Goal: Information Seeking & Learning: Learn about a topic

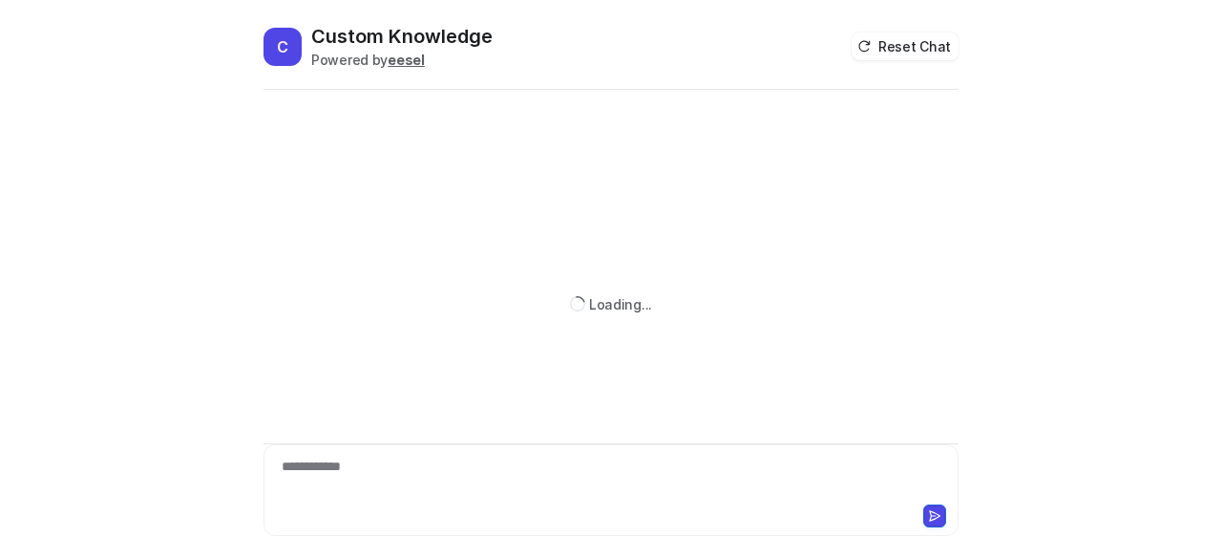
click at [420, 473] on div "**********" at bounding box center [611, 478] width 686 height 44
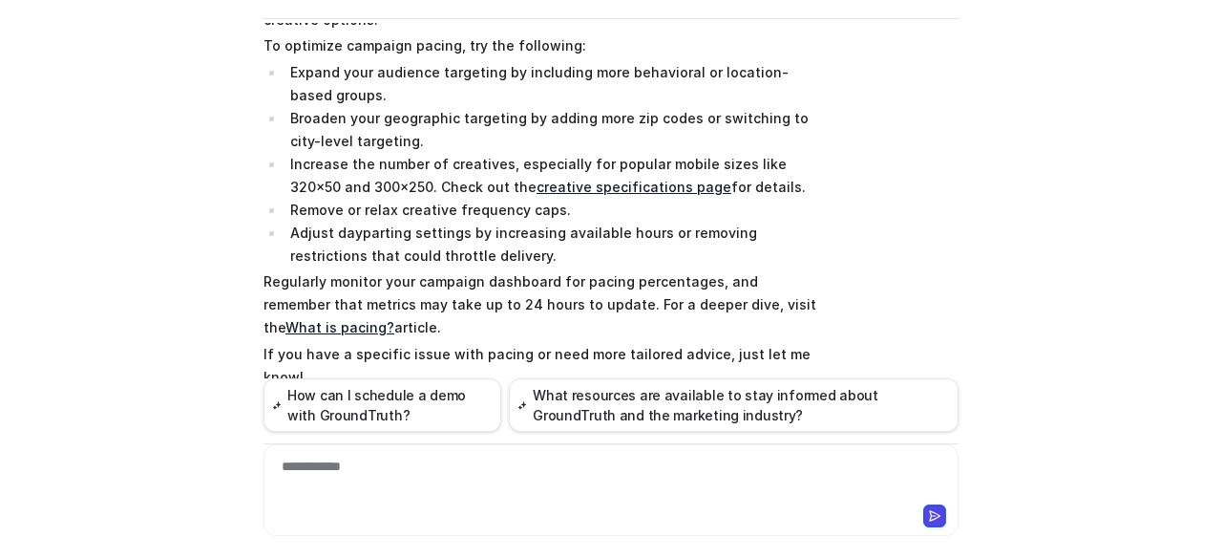
scroll to position [254, 0]
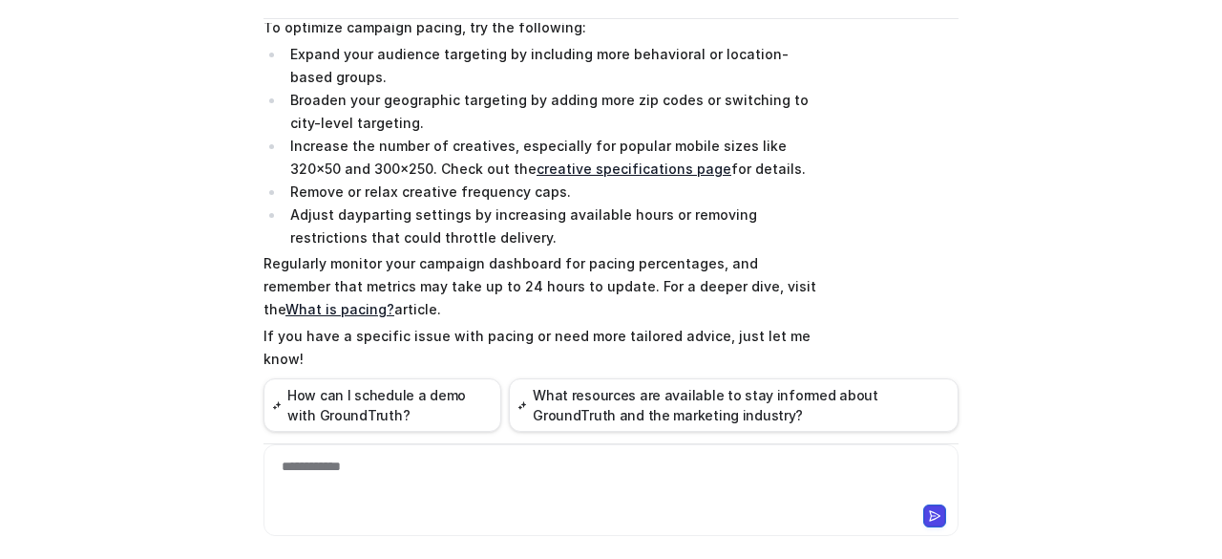
click at [394, 301] on link "What is pacing?" at bounding box center [339, 309] width 109 height 16
click at [374, 474] on div at bounding box center [611, 478] width 686 height 44
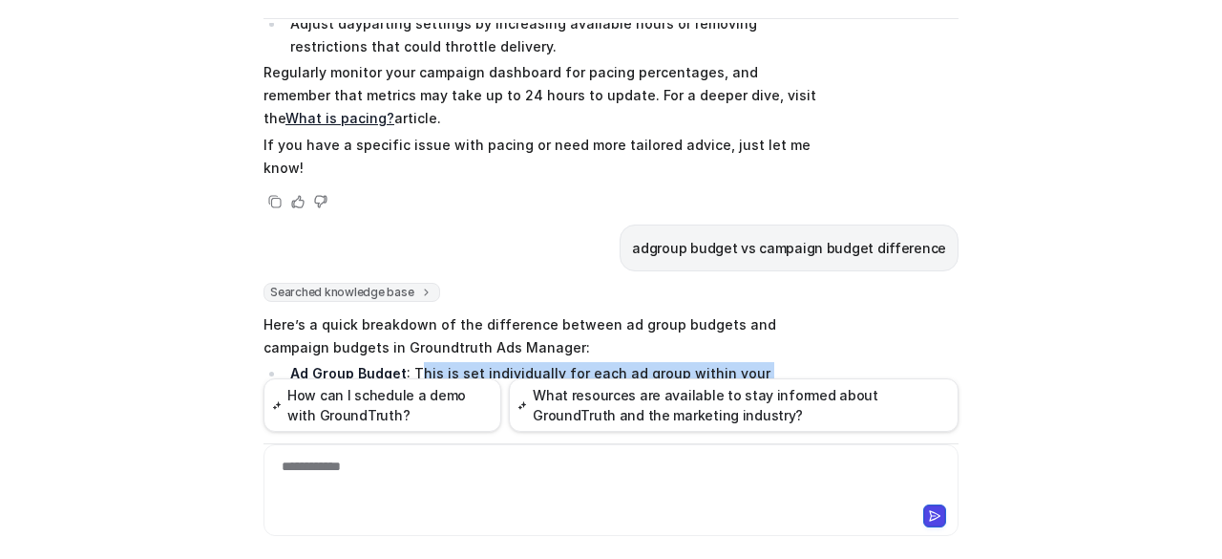
scroll to position [307, 0]
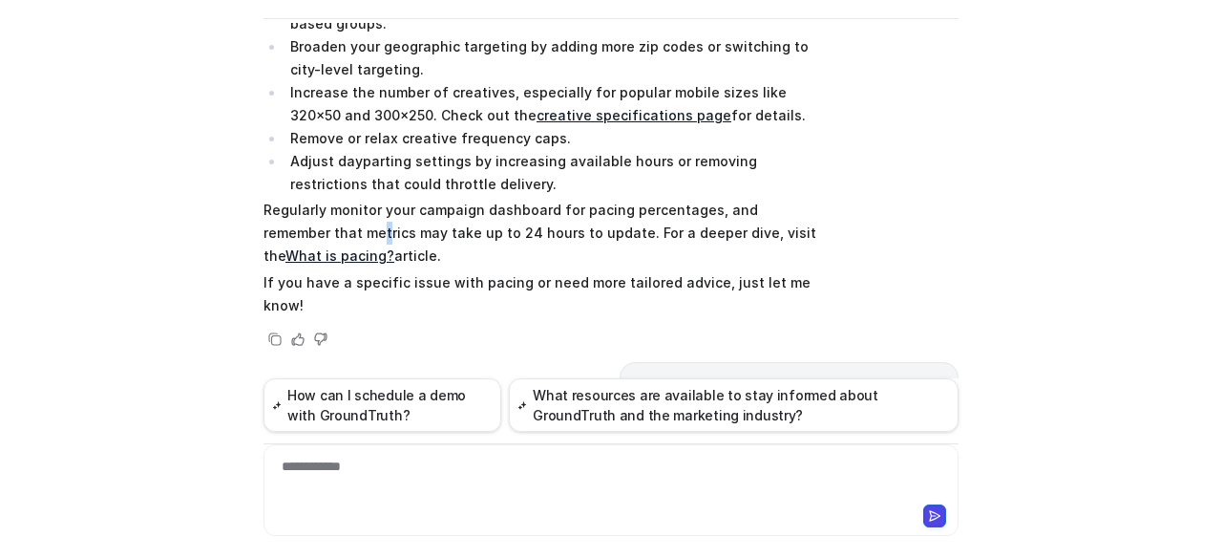
drag, startPoint x: 411, startPoint y: 187, endPoint x: 306, endPoint y: 213, distance: 107.2
click at [306, 213] on p "Regularly monitor your campaign dashboard for pacing percentages, and remember …" at bounding box center [543, 233] width 559 height 69
click at [286, 199] on p "Regularly monitor your campaign dashboard for pacing percentages, and remember …" at bounding box center [543, 233] width 559 height 69
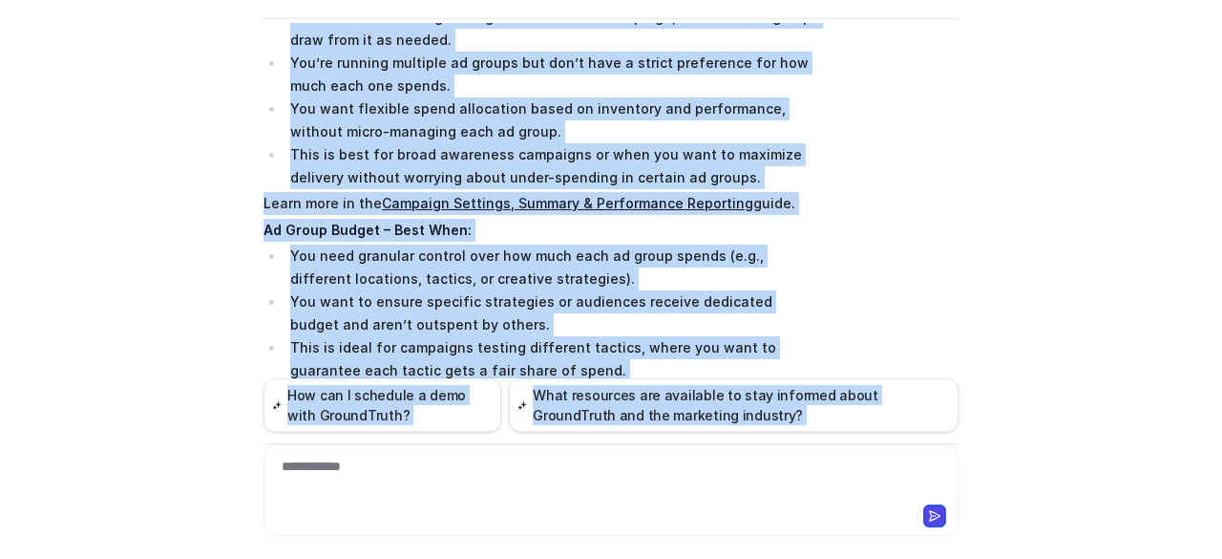
scroll to position [1645, 0]
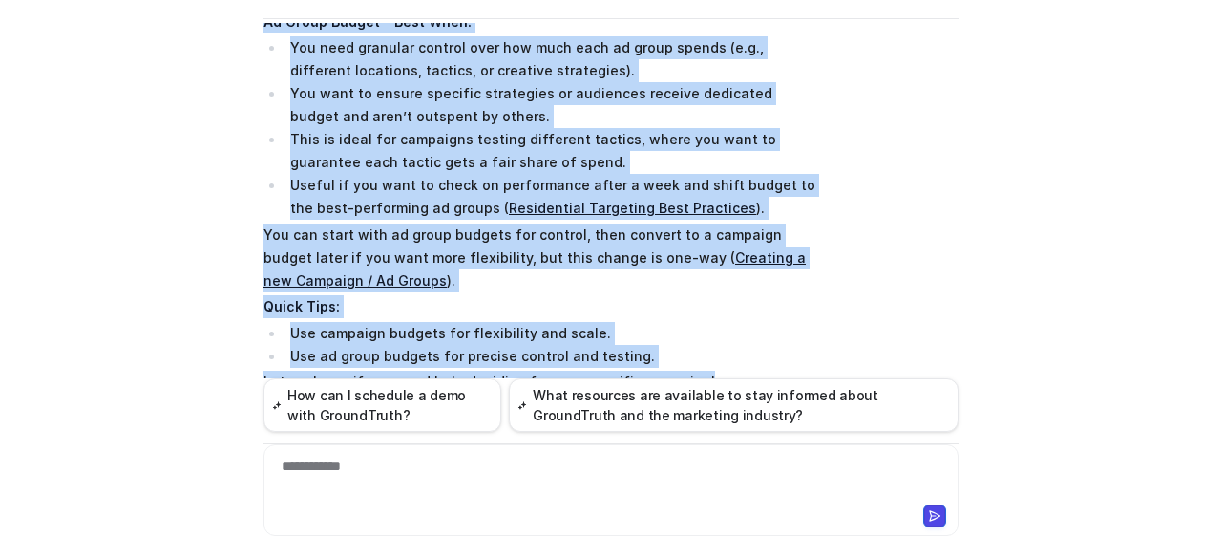
drag, startPoint x: 258, startPoint y: 222, endPoint x: 722, endPoint y: 316, distance: 473.3
click at [722, 316] on div "👋 Hi! How can I help you [DATE]? pacing Searched knowledge base search_queries …" at bounding box center [611, 200] width 695 height 355
copy div "Lore’i d sitam consectet ad eli seddoeiusm tempori ut labor etdolor mag aliquae…"
